Goal: Ask a question

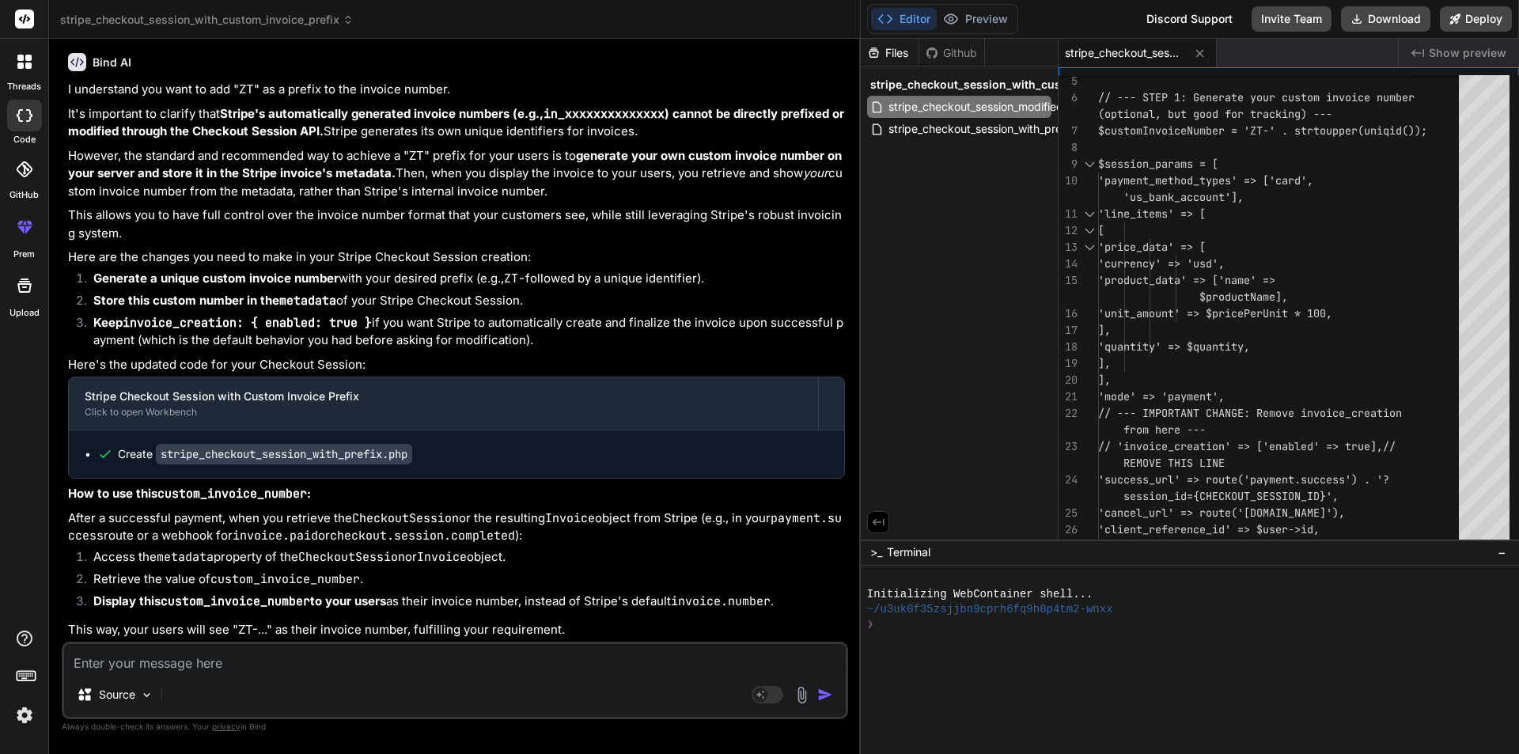
scroll to position [5525, 0]
click at [185, 652] on textarea at bounding box center [454, 658] width 781 height 28
paste textarea "question: • Developed a user interface template for adding a geofence, includin…"
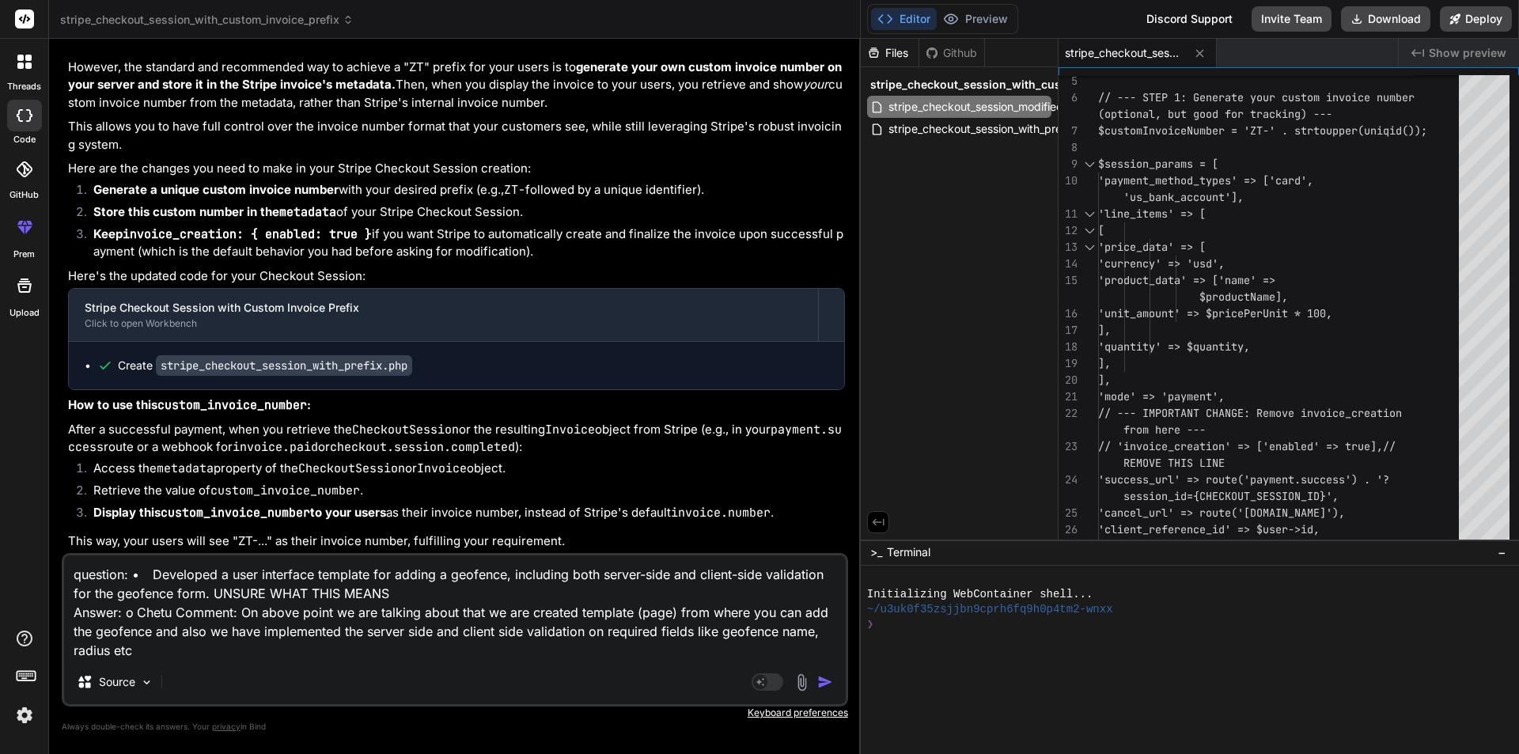
type textarea "question: • Developed a user interface template for adding a geofence, includin…"
type textarea "x"
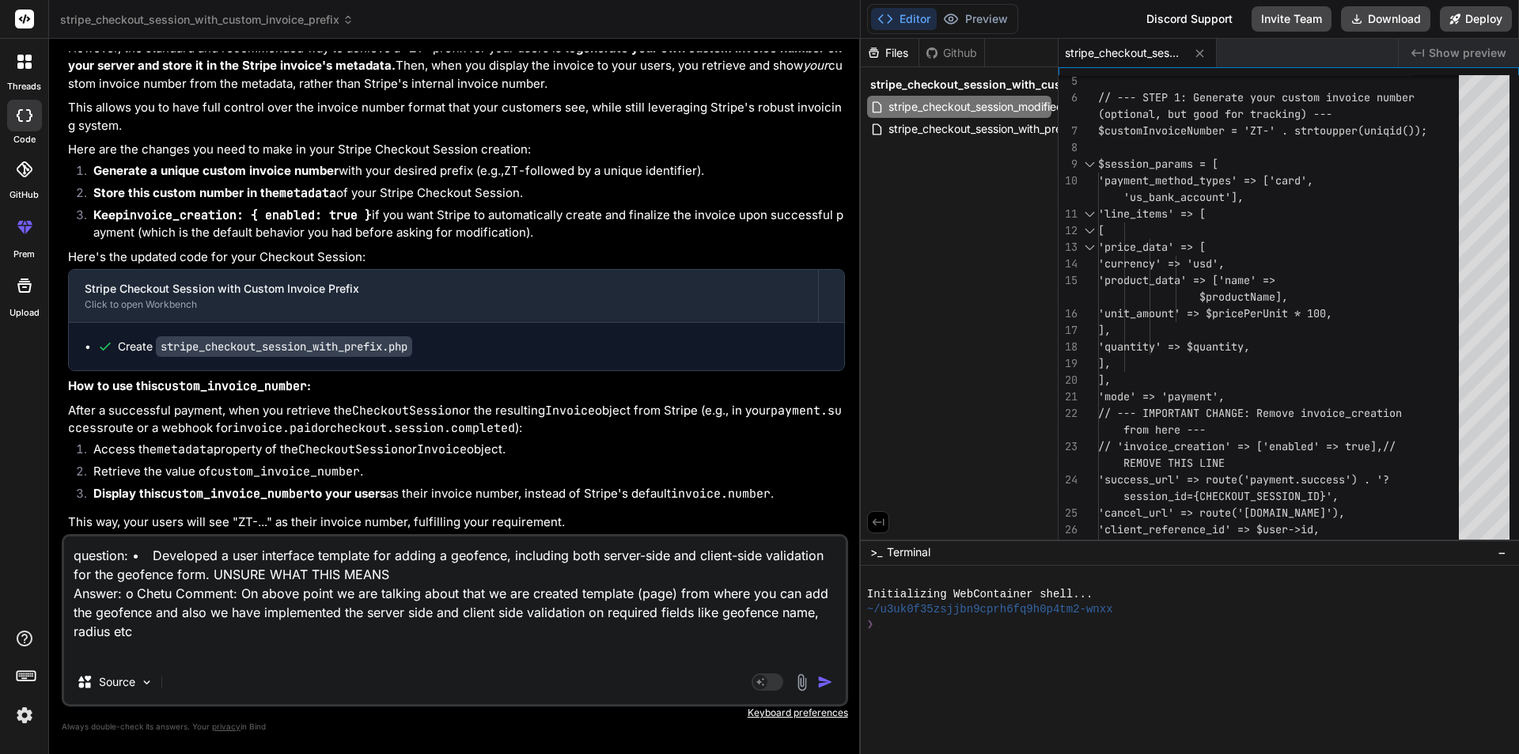
paste textarea "modify answer grammar and make it formal so client can under that my answer"
type textarea "question: • Developed a user interface template for adding a geofence, includin…"
type textarea "x"
type textarea "question: • Developed a user interface template for adding a geofence, includin…"
click at [829, 681] on img "button" at bounding box center [825, 682] width 16 height 16
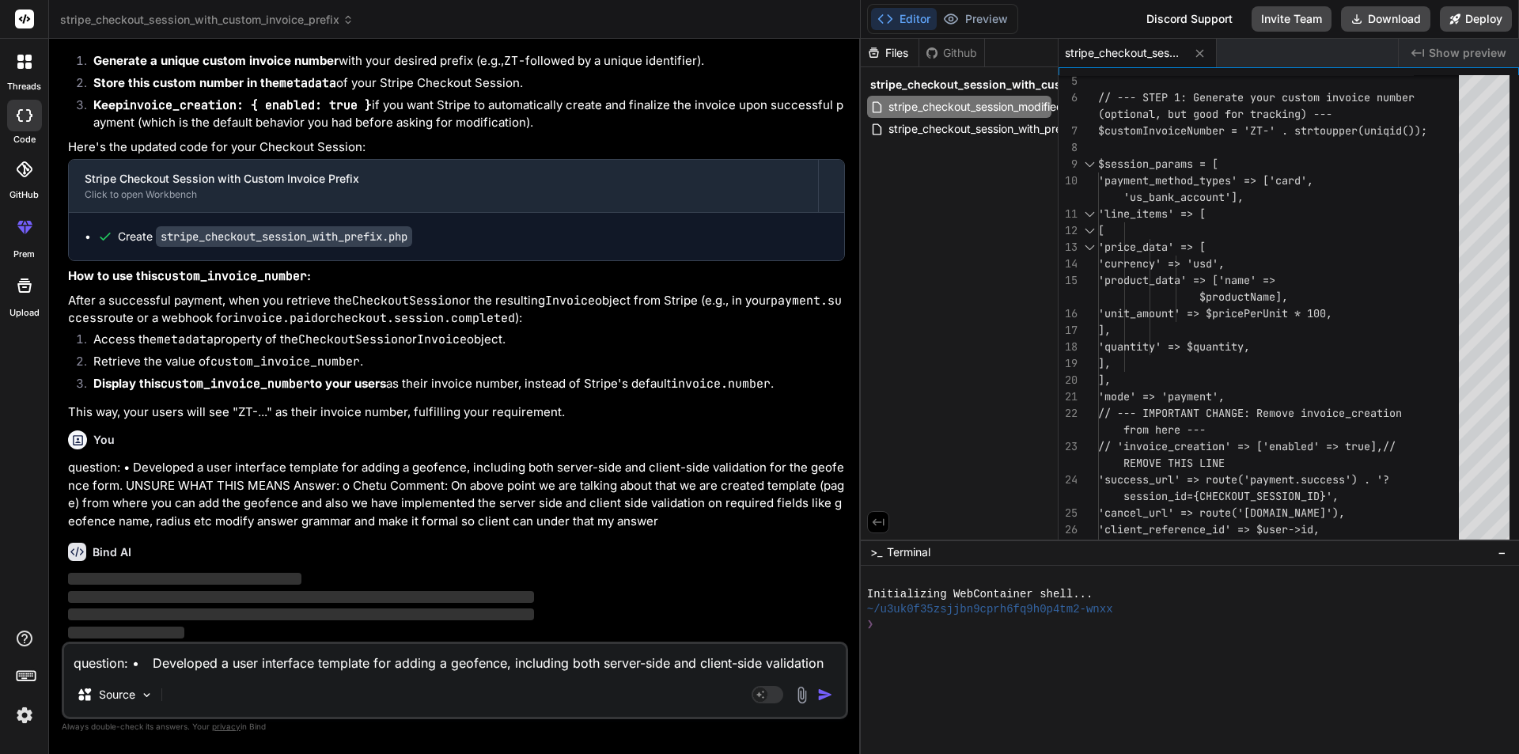
scroll to position [5742, 0]
click at [1198, 47] on icon at bounding box center [1199, 53] width 13 height 13
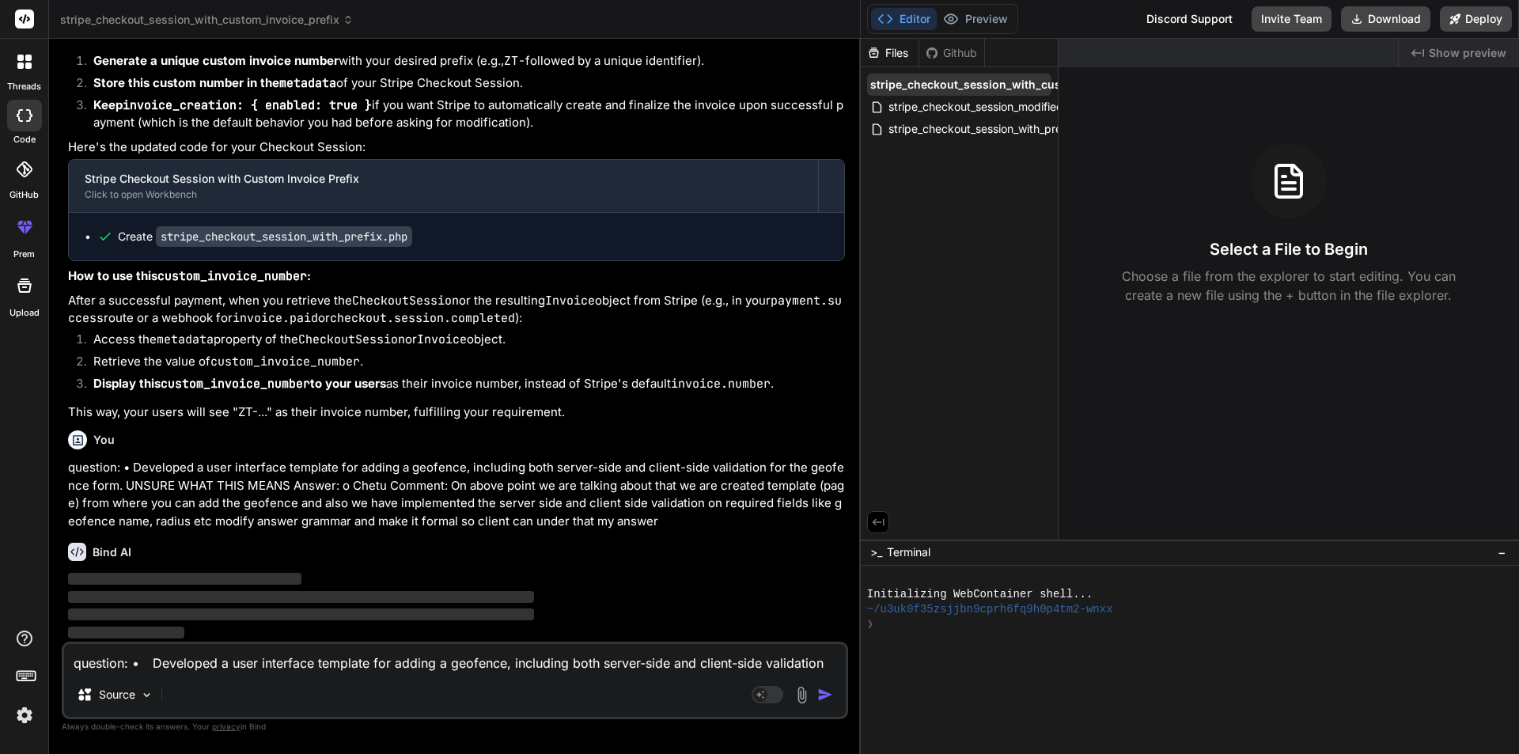
click at [1013, 87] on span "stripe_checkout_session_with_custom_invoice_prefix" at bounding box center [1017, 85] width 294 height 16
type textarea "x"
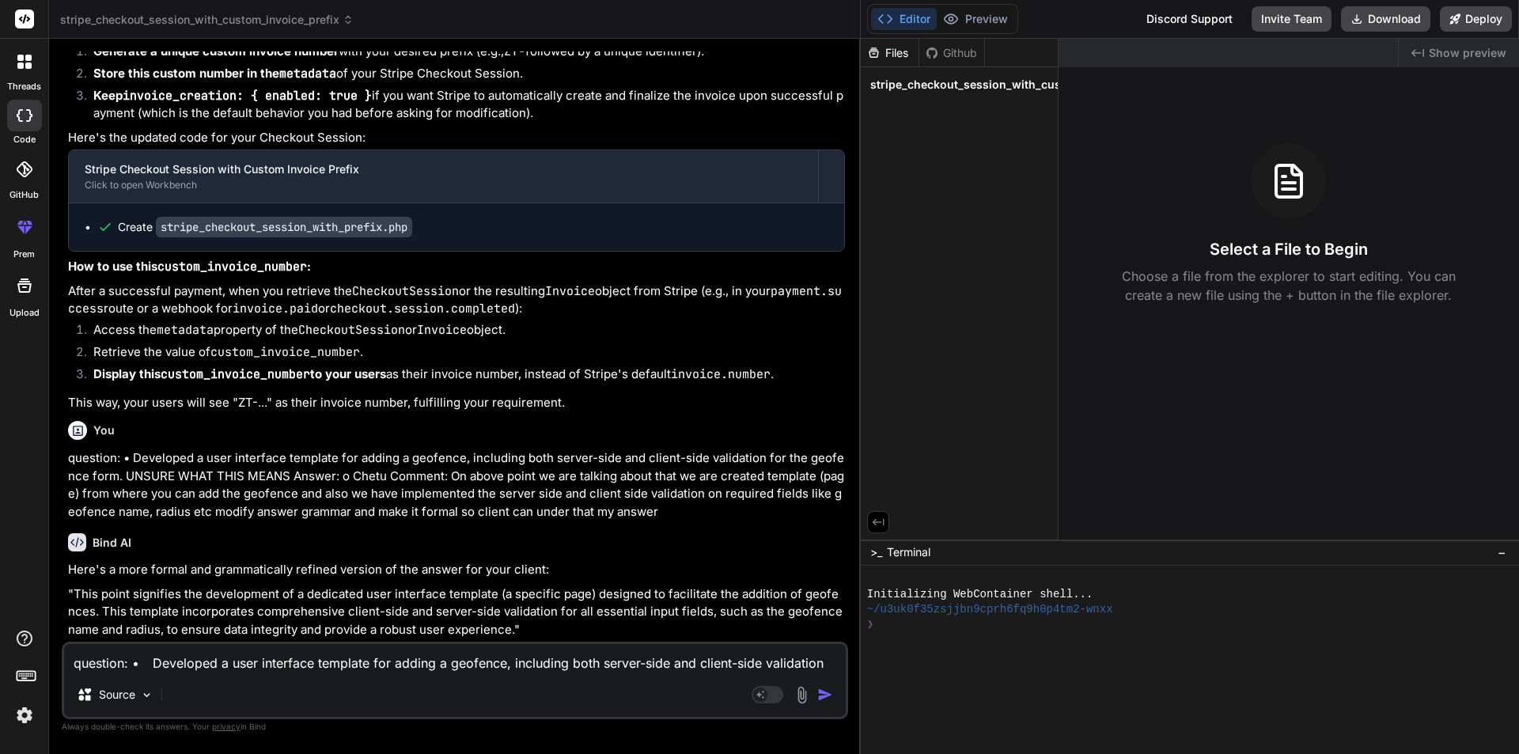
scroll to position [5752, 0]
click at [218, 660] on textarea "question: • Developed a user interface template for adding a geofence, includin…" at bounding box center [454, 658] width 781 height 28
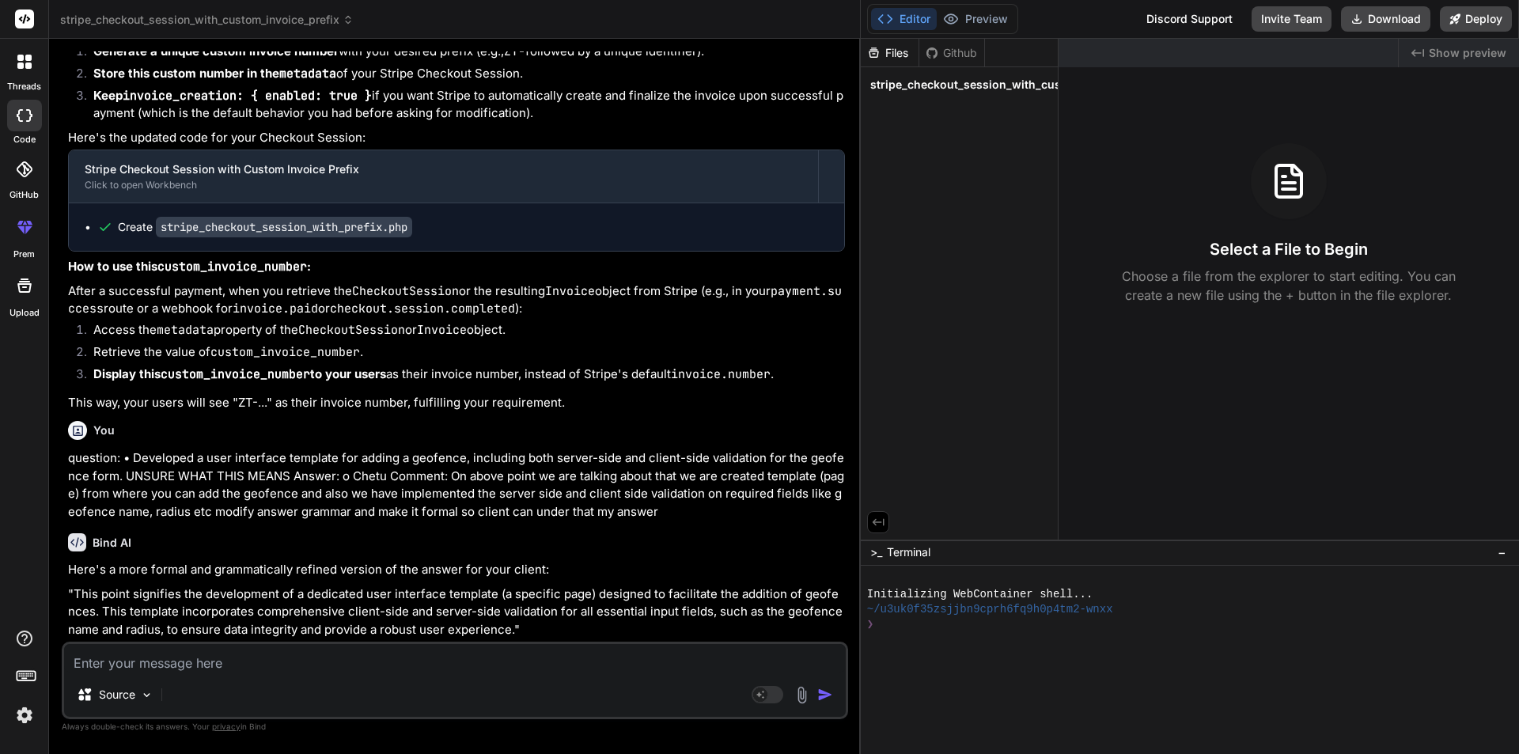
paste textarea "how can i increase the input size and want to increase arrow button size <input…"
type textarea "how can i increase the input size and want to increase arrow button size <input…"
type textarea "x"
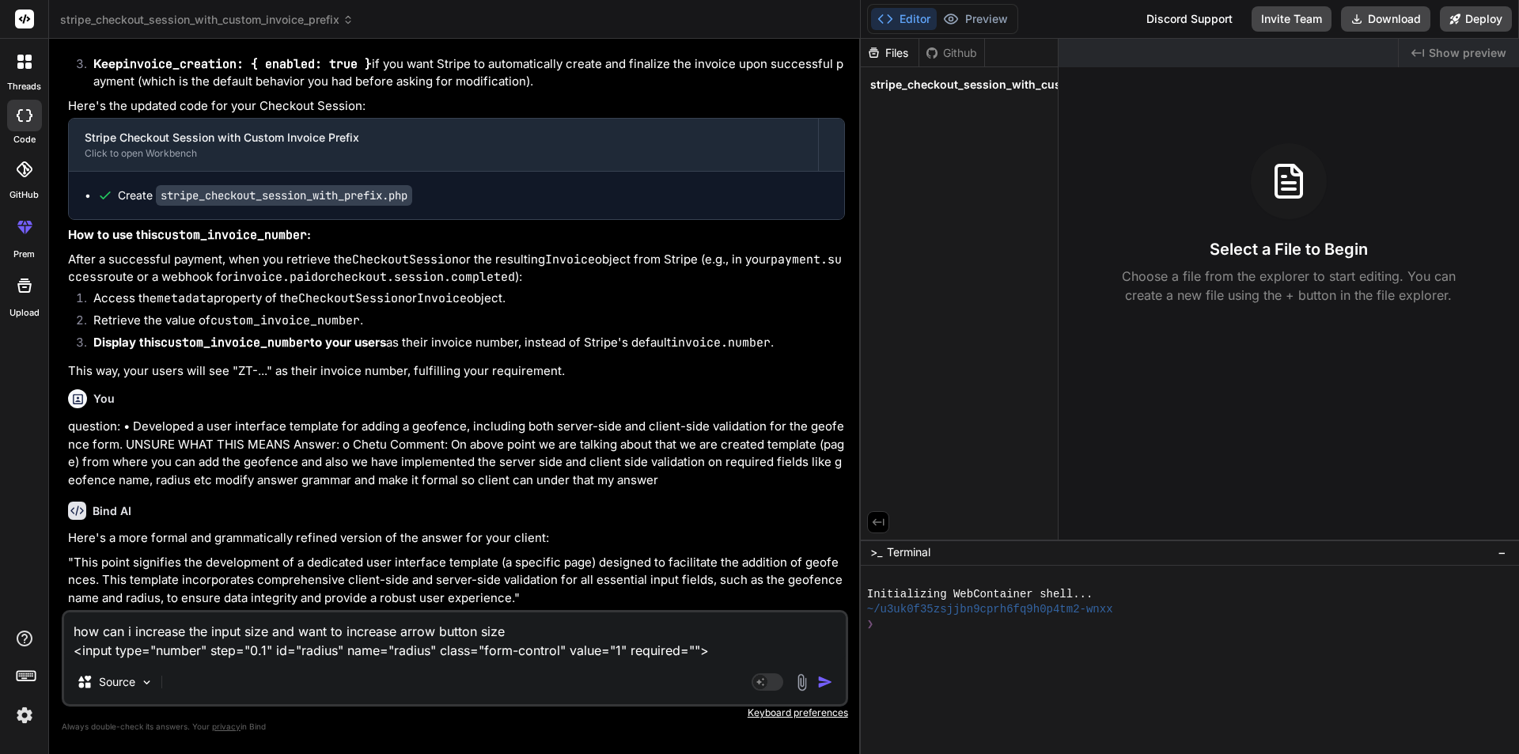
type textarea "how can i increase the input size and want to increase arrow button size <input…"
click at [834, 681] on button "button" at bounding box center [828, 682] width 22 height 16
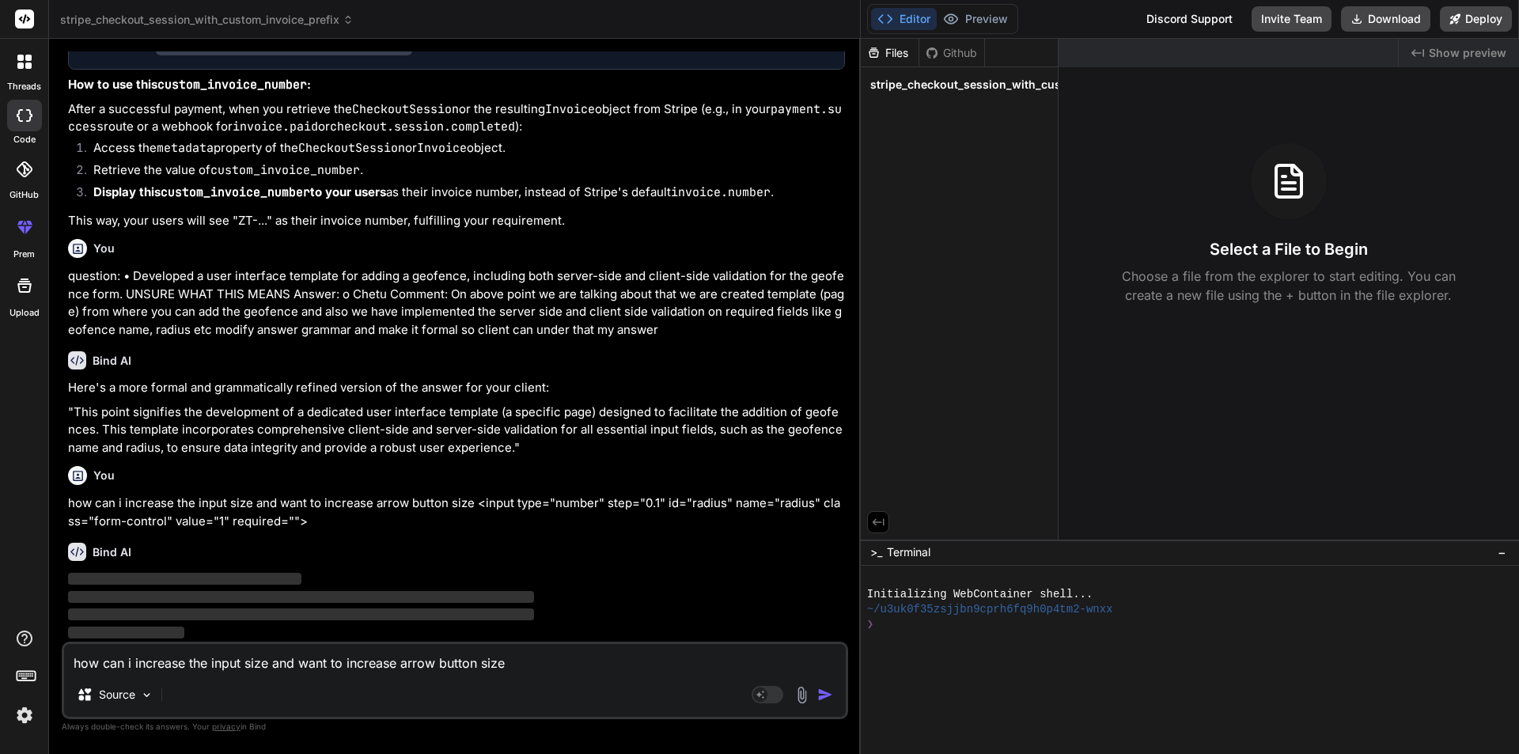
scroll to position [5934, 0]
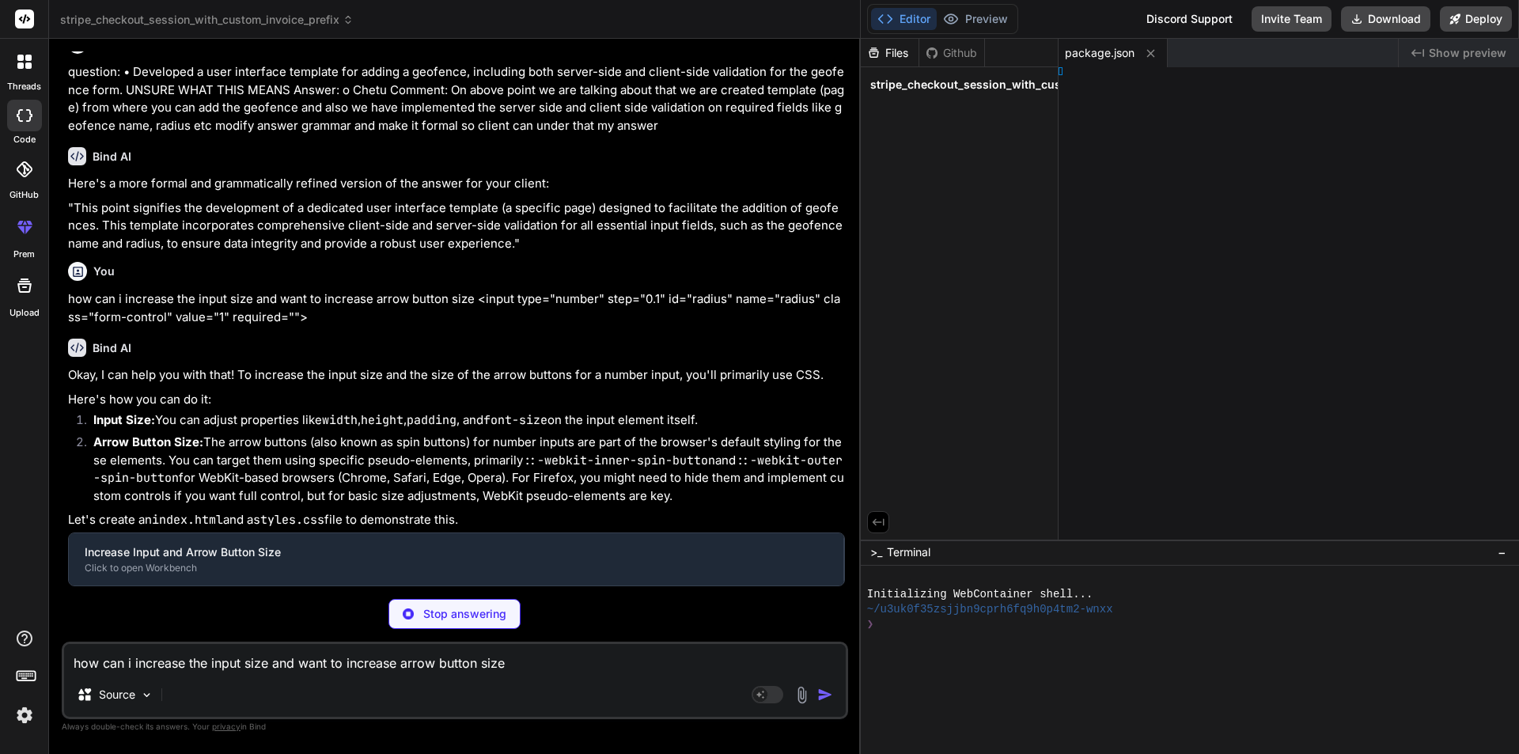
type textarea "x"
type textarea "tml>"
type textarea "x"
type textarea "refox */ }"
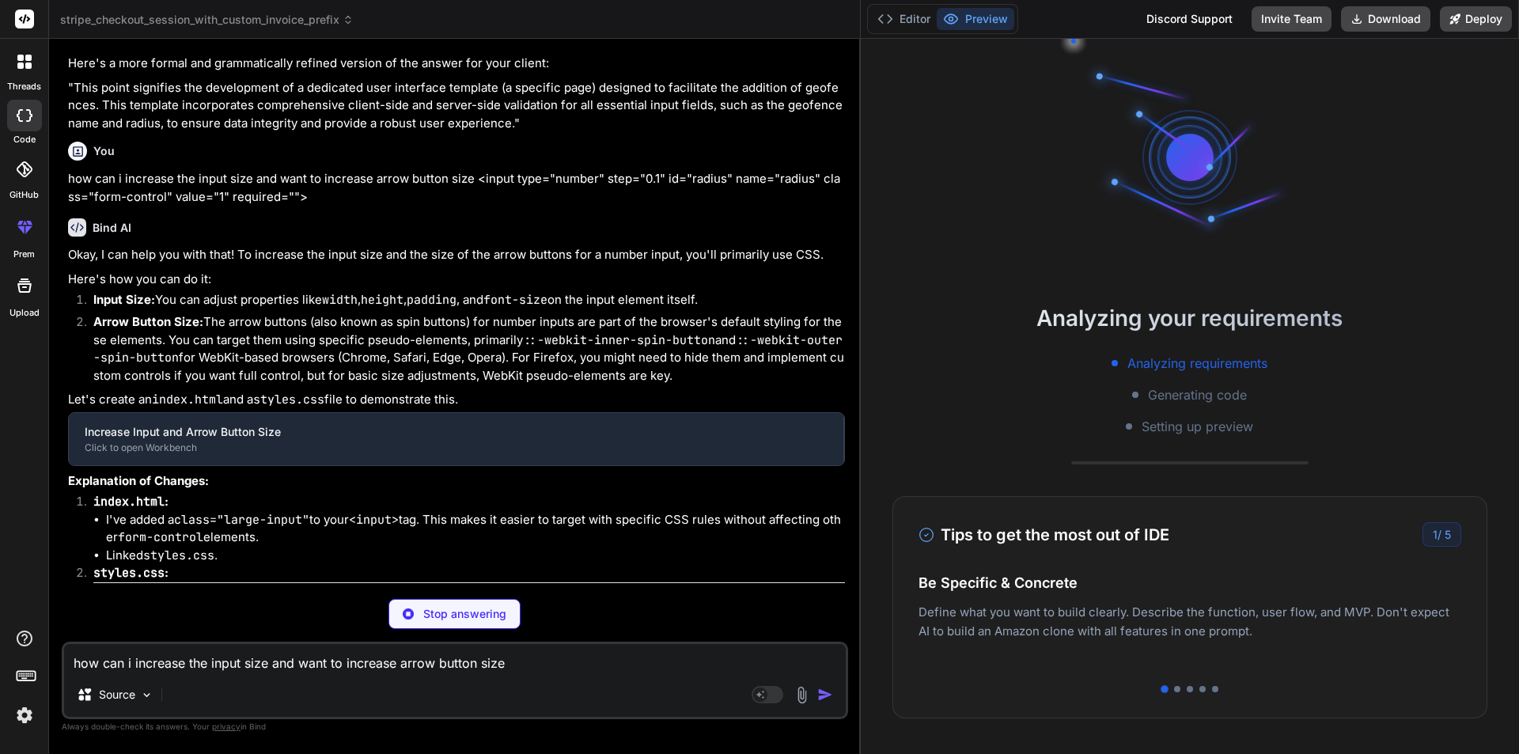
type textarea "x"
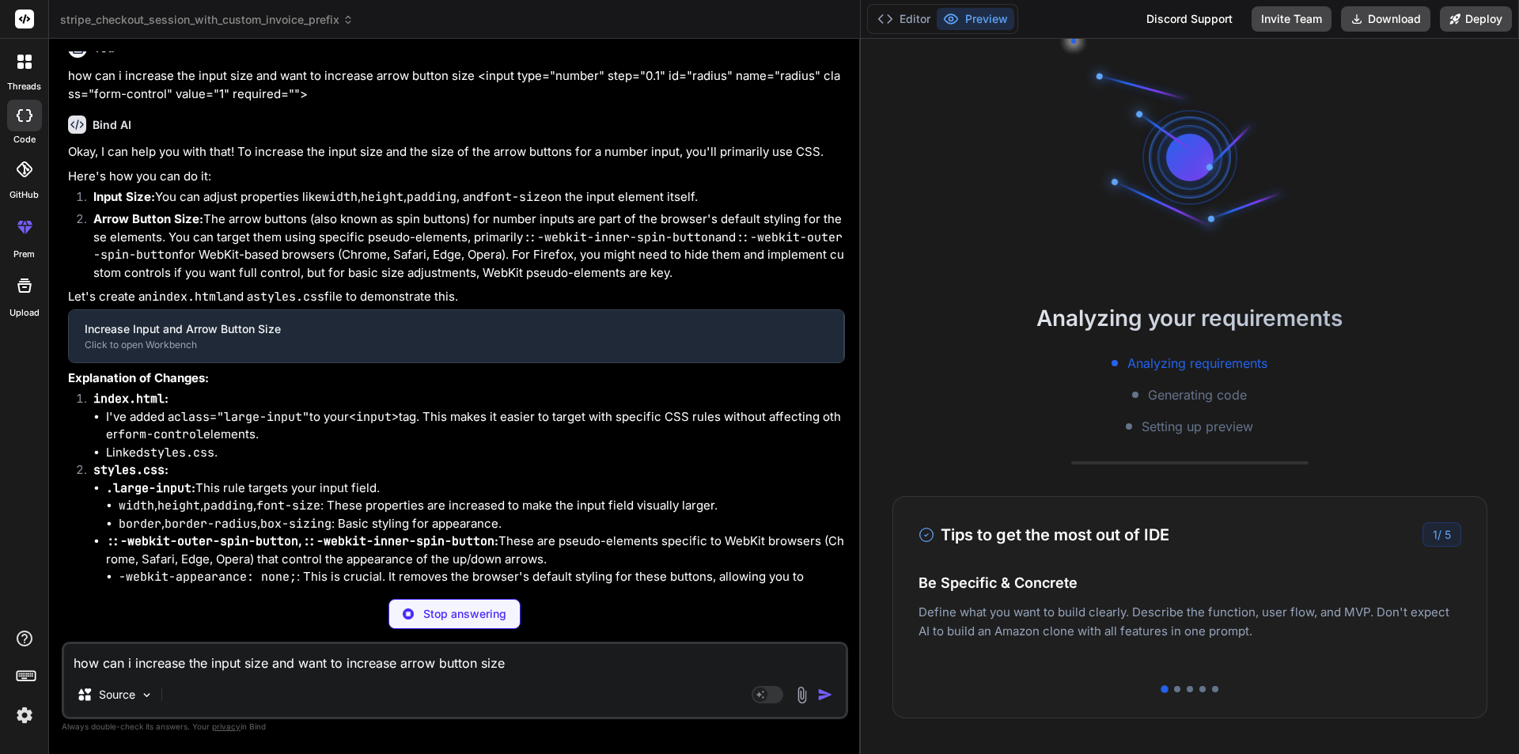
type textarea "buttons in Firefox */ }"
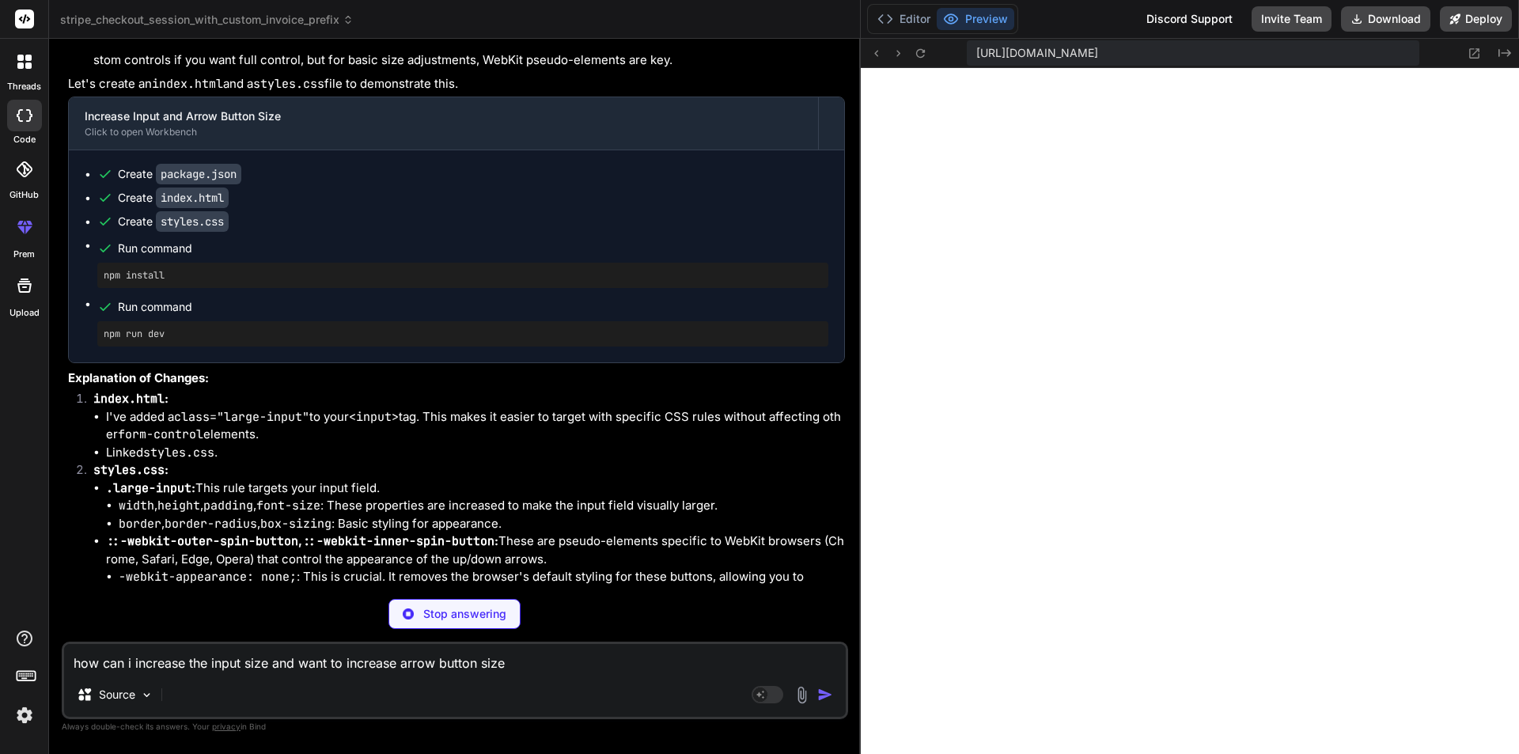
scroll to position [706, 0]
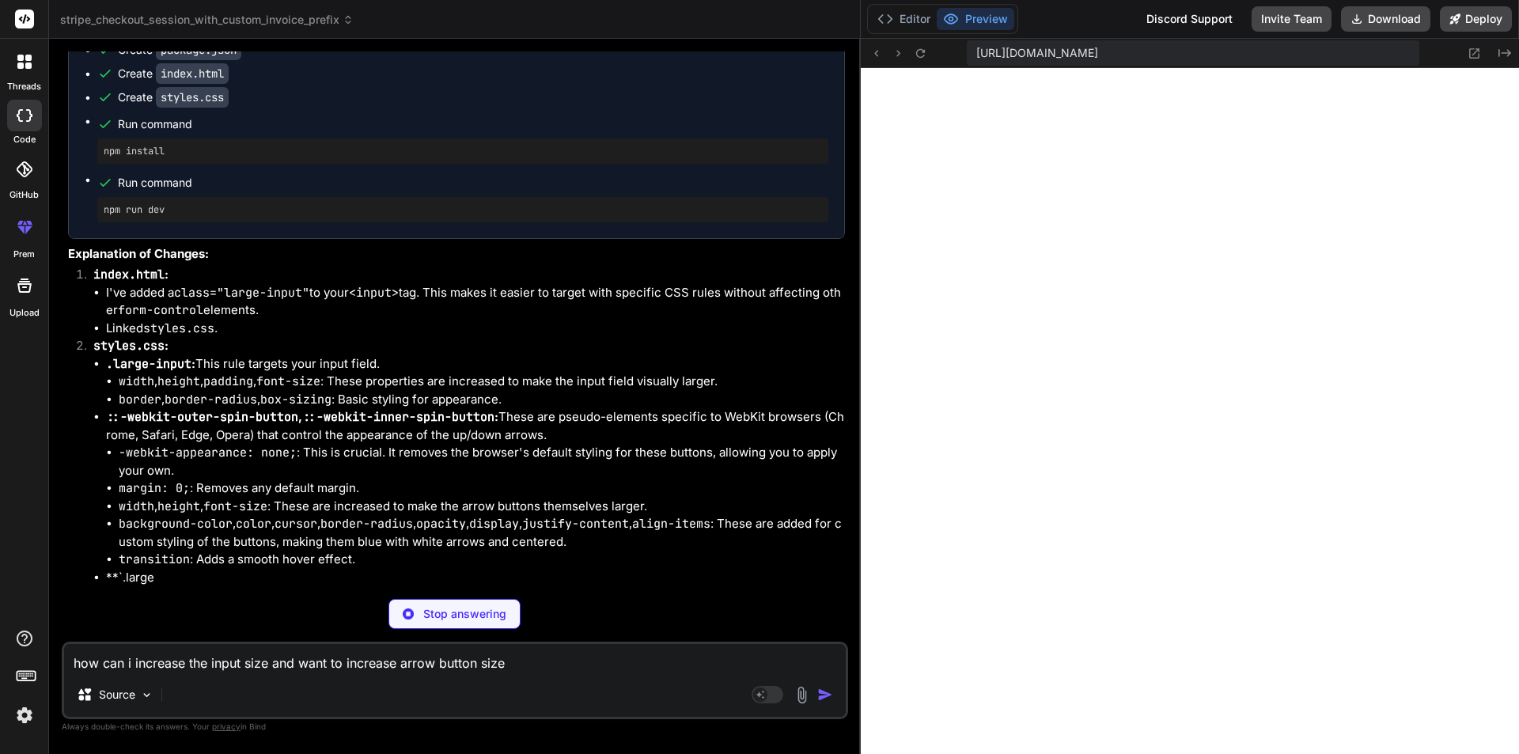
type textarea "x"
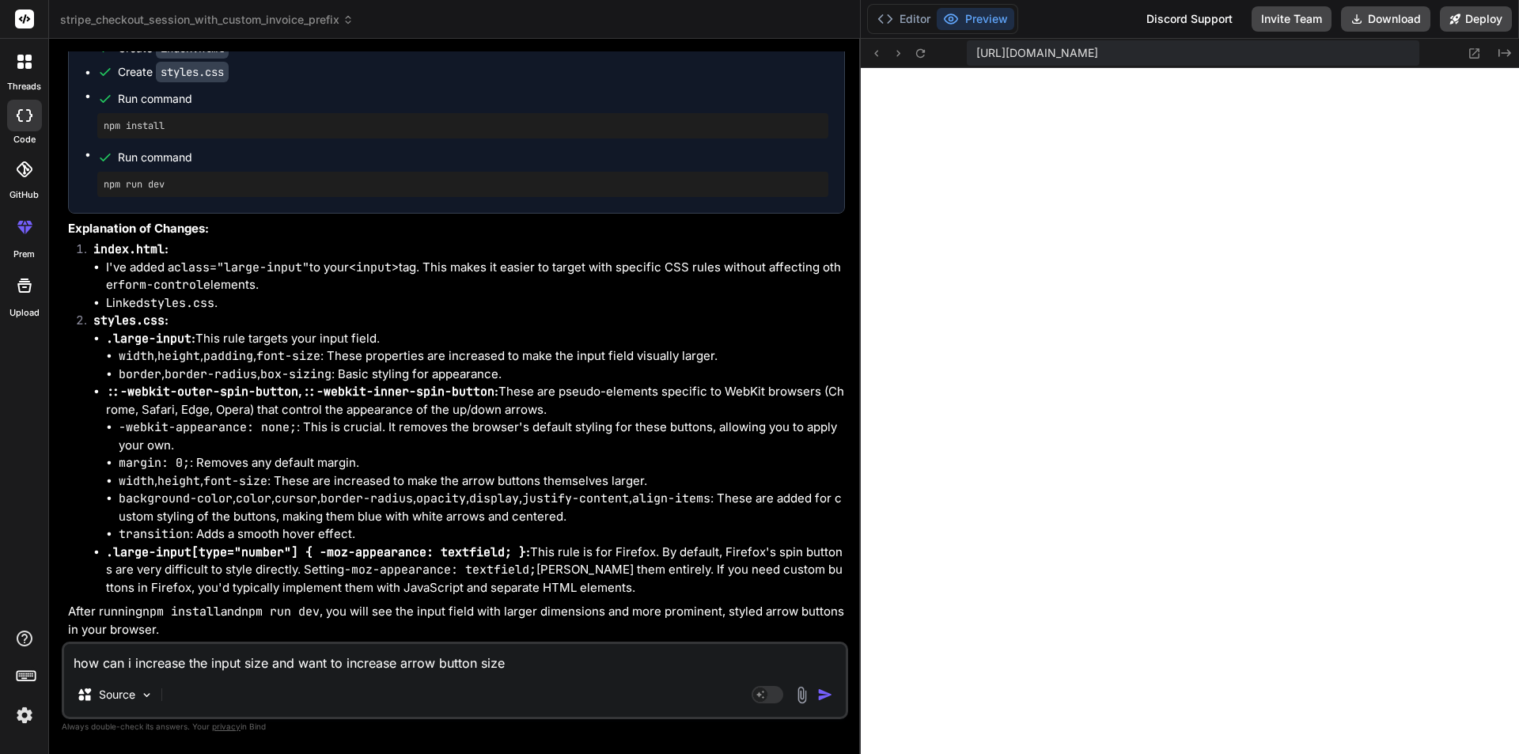
scroll to position [6328, 0]
click at [907, 13] on button "Editor" at bounding box center [904, 19] width 66 height 22
